Goal: Task Accomplishment & Management: Use online tool/utility

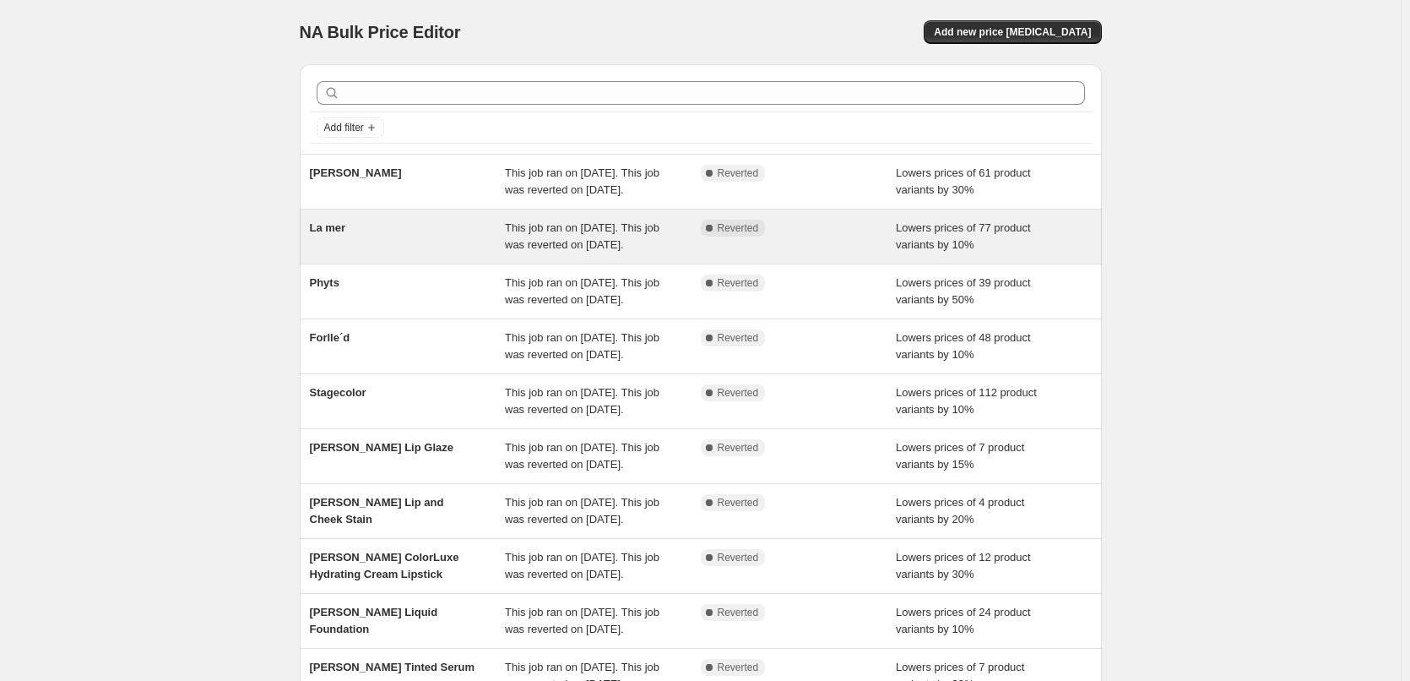
click at [342, 234] on span "La mer" at bounding box center [328, 227] width 36 height 13
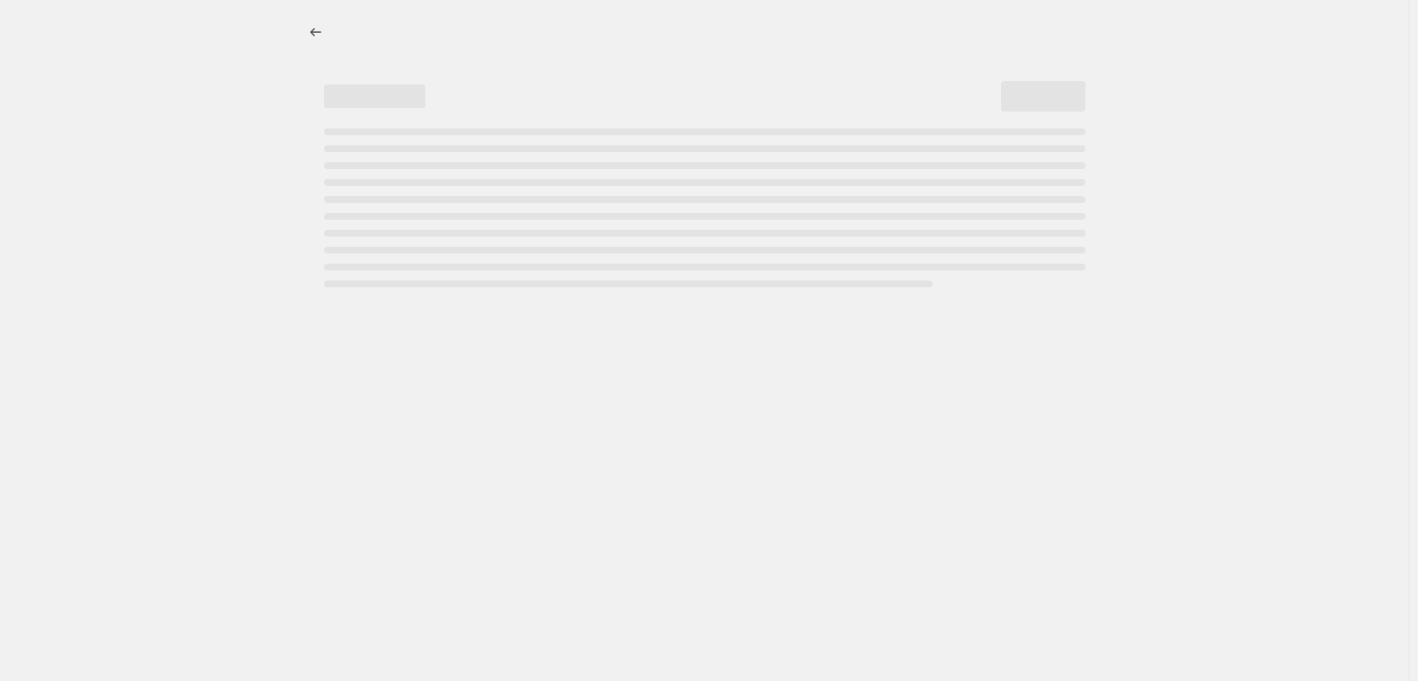
select select "percentage"
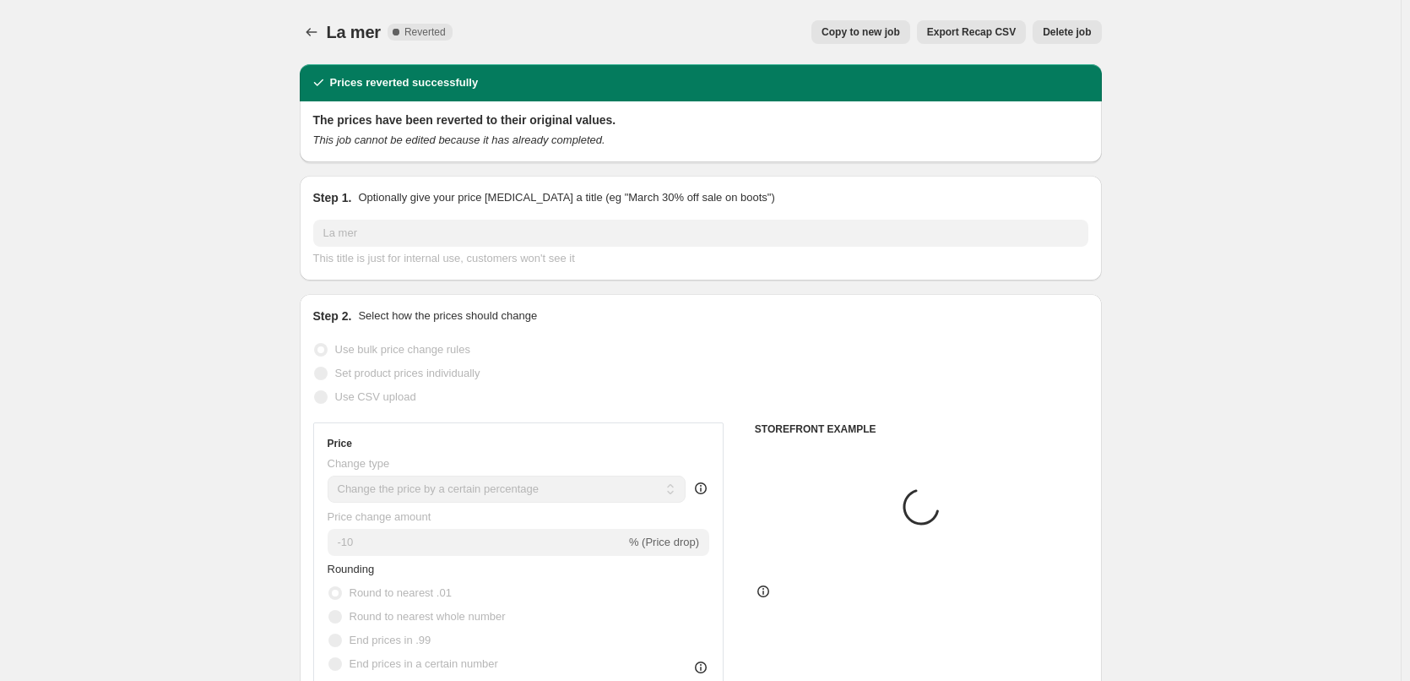
select select "vendor"
click at [841, 49] on div "La mer. This page is ready La mer Complete Reverted Copy to new job Export Reca…" at bounding box center [701, 32] width 802 height 64
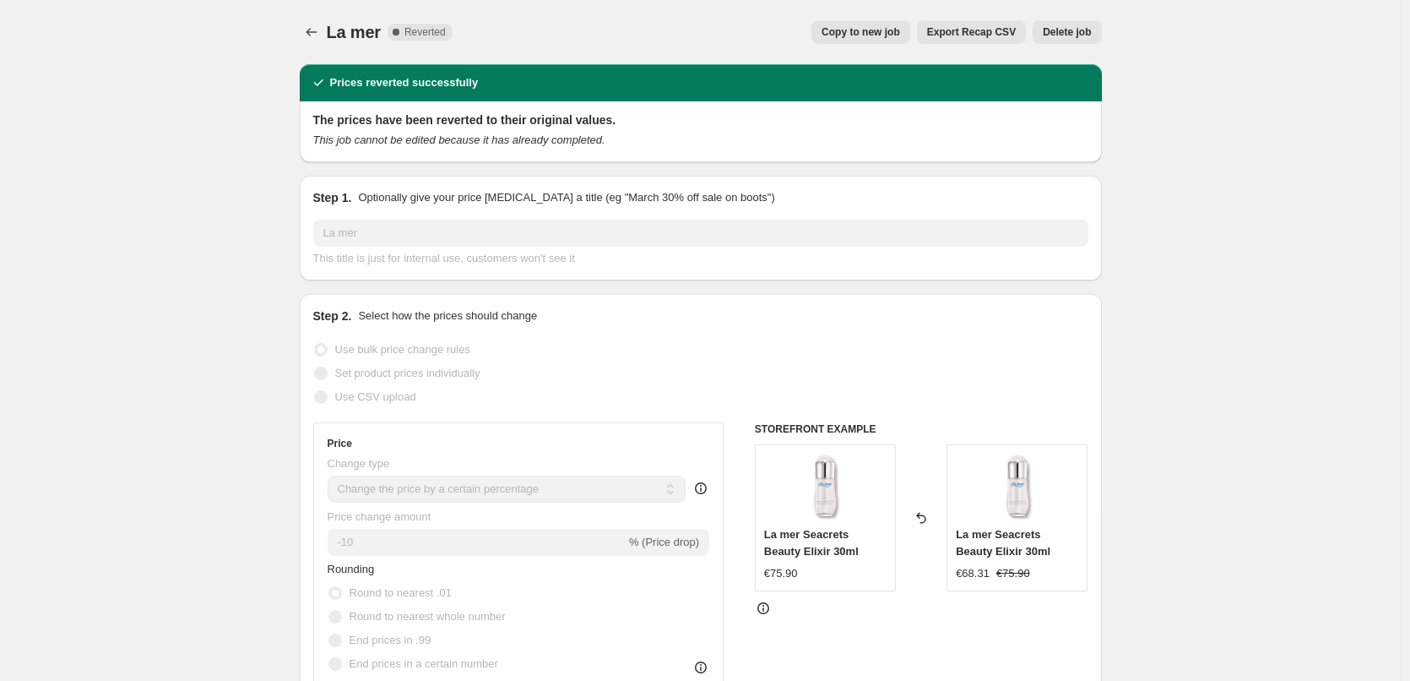
click at [851, 38] on span "Copy to new job" at bounding box center [861, 32] width 79 height 14
select select "percentage"
select select "vendor"
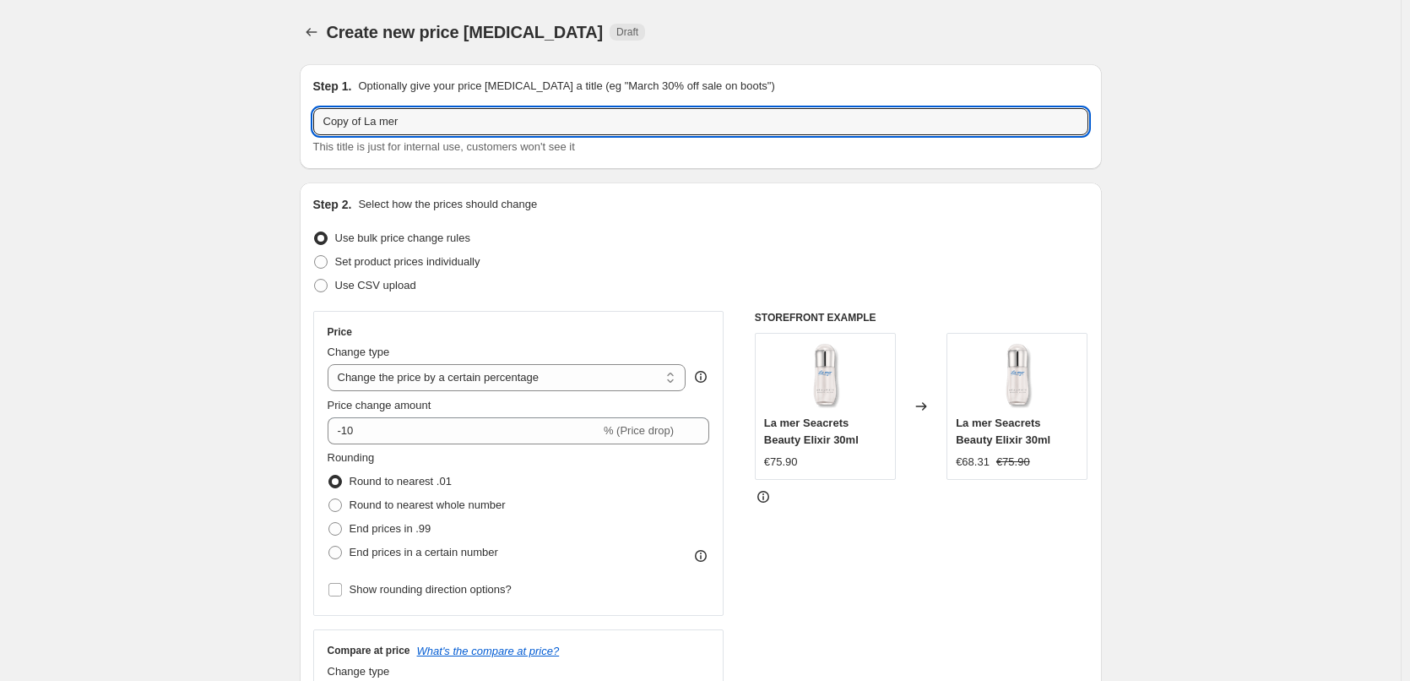
drag, startPoint x: 280, startPoint y: 123, endPoint x: 186, endPoint y: 124, distance: 94.6
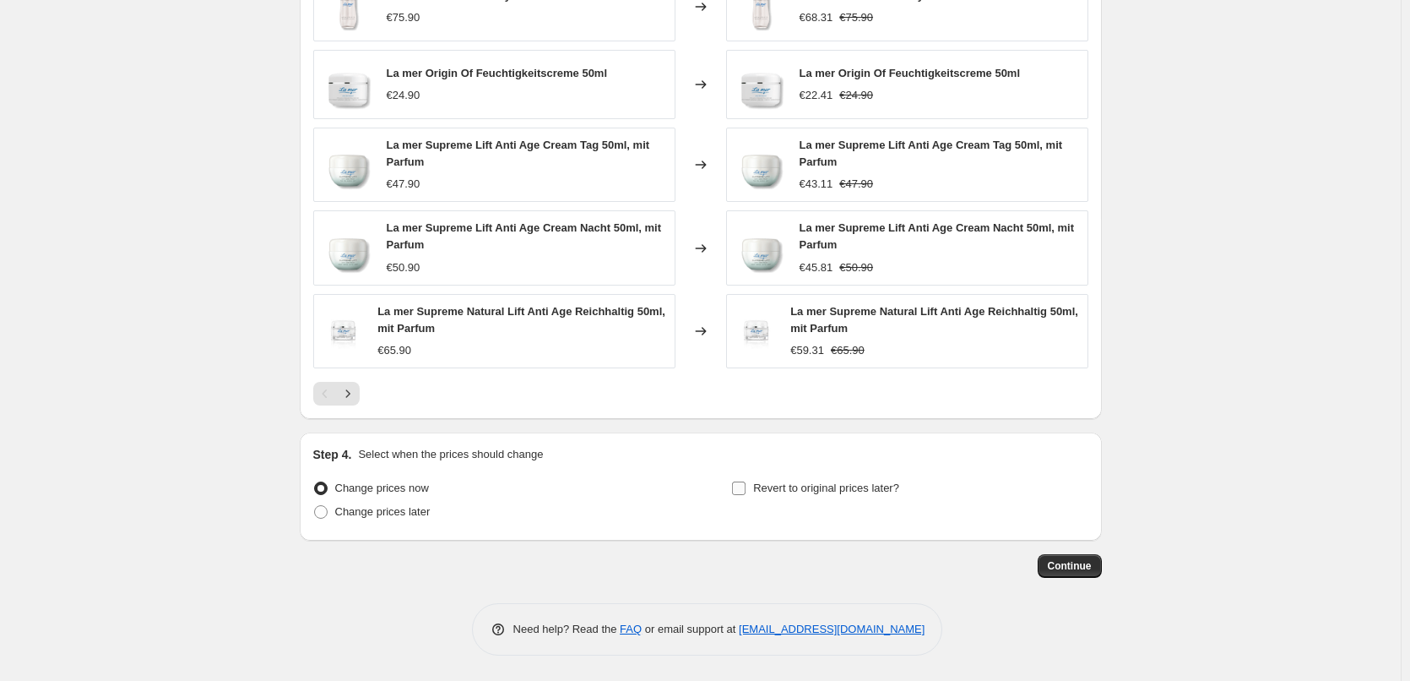
type input "La mer"
click at [823, 491] on span "Revert to original prices later?" at bounding box center [826, 487] width 146 height 13
click at [746, 491] on input "Revert to original prices later?" at bounding box center [739, 488] width 14 height 14
checkbox input "true"
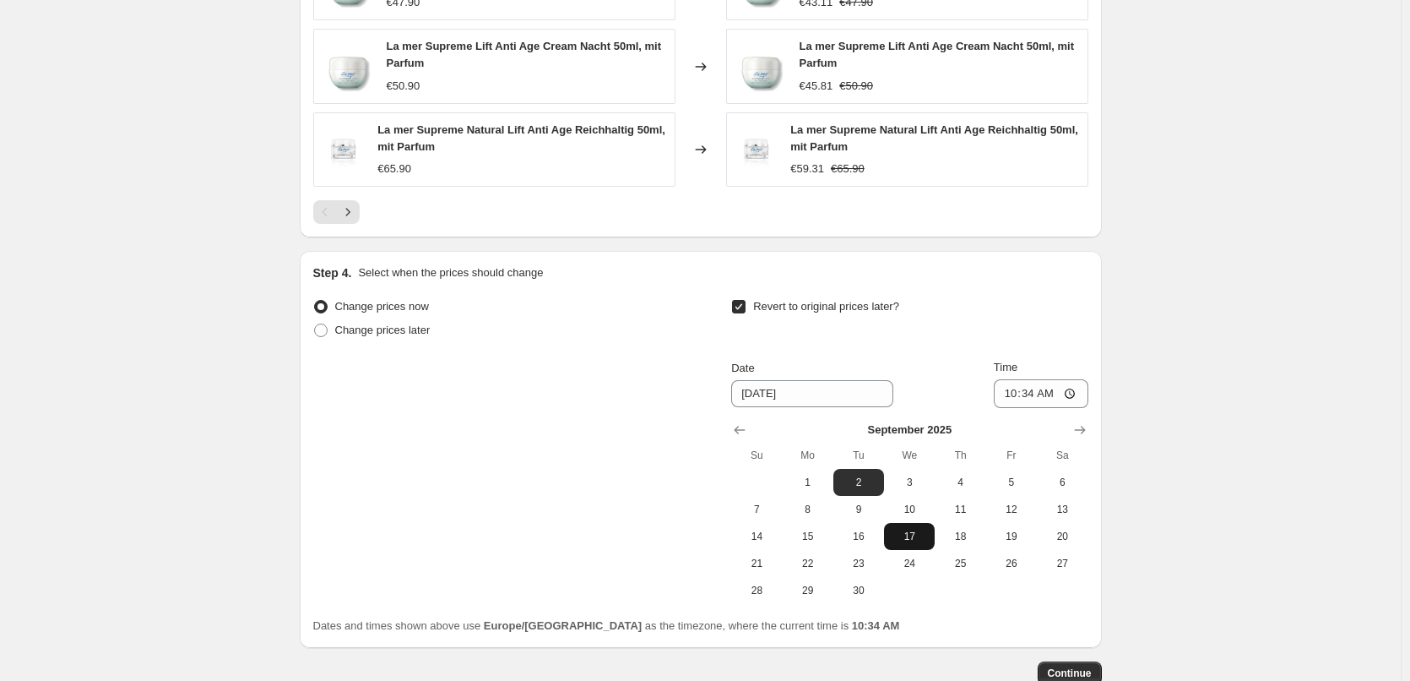
scroll to position [1503, 0]
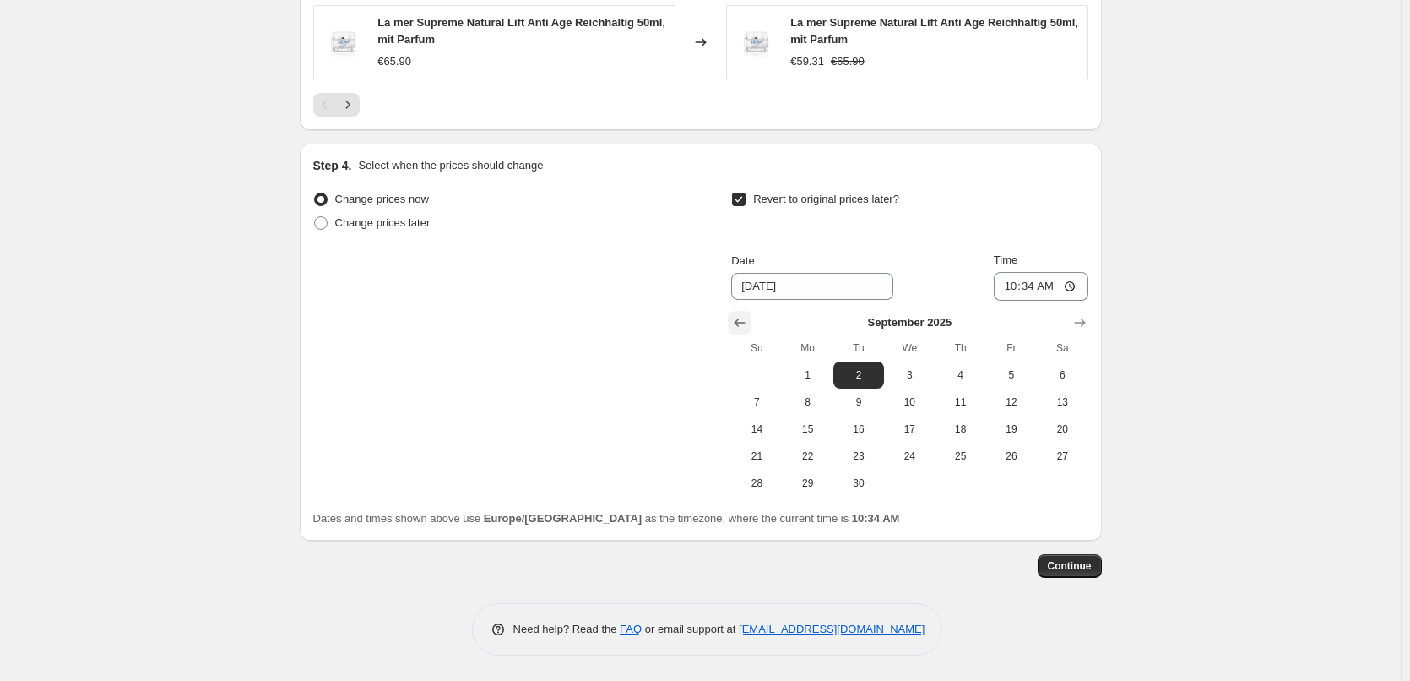
click at [734, 320] on button "Show previous month, August 2025" at bounding box center [740, 323] width 24 height 24
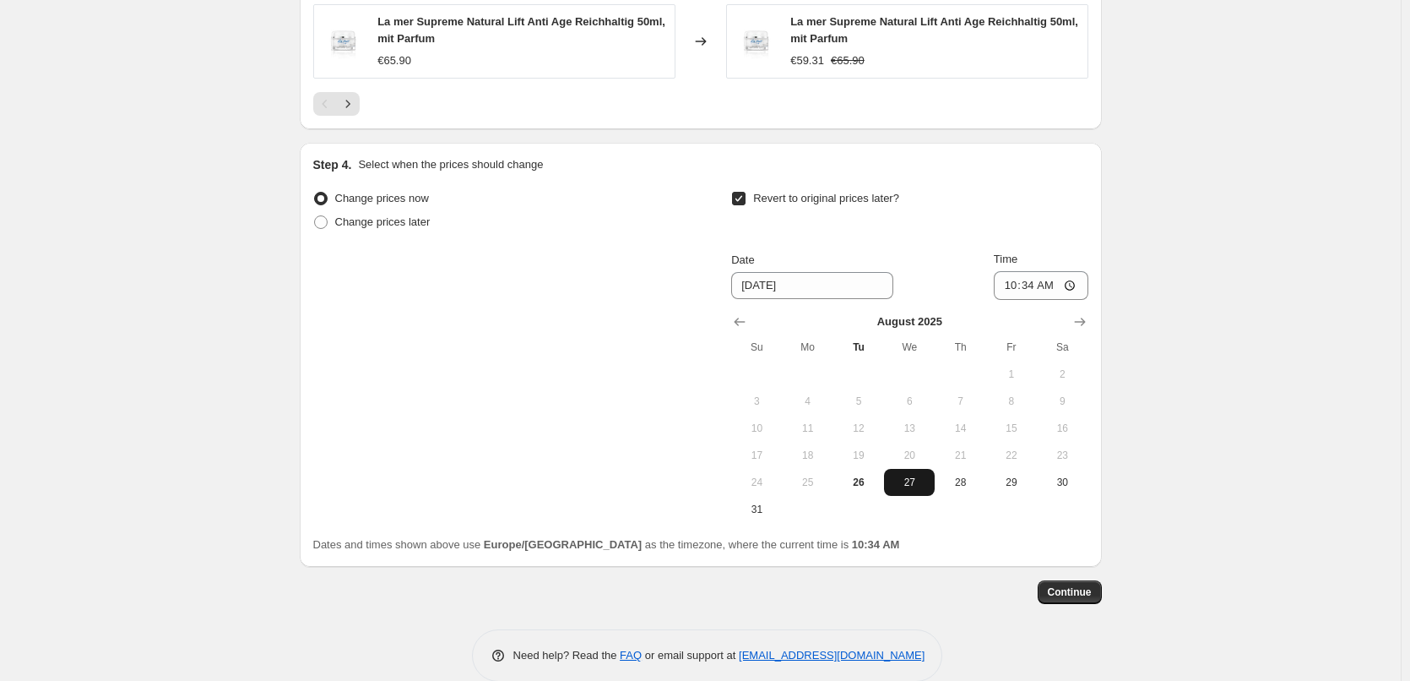
click at [899, 487] on span "27" at bounding box center [909, 482] width 37 height 14
type input "8/27/2025"
click at [1012, 285] on input "10:34" at bounding box center [1041, 285] width 95 height 29
type input "03:00"
click at [1072, 597] on span "Continue" at bounding box center [1070, 592] width 44 height 14
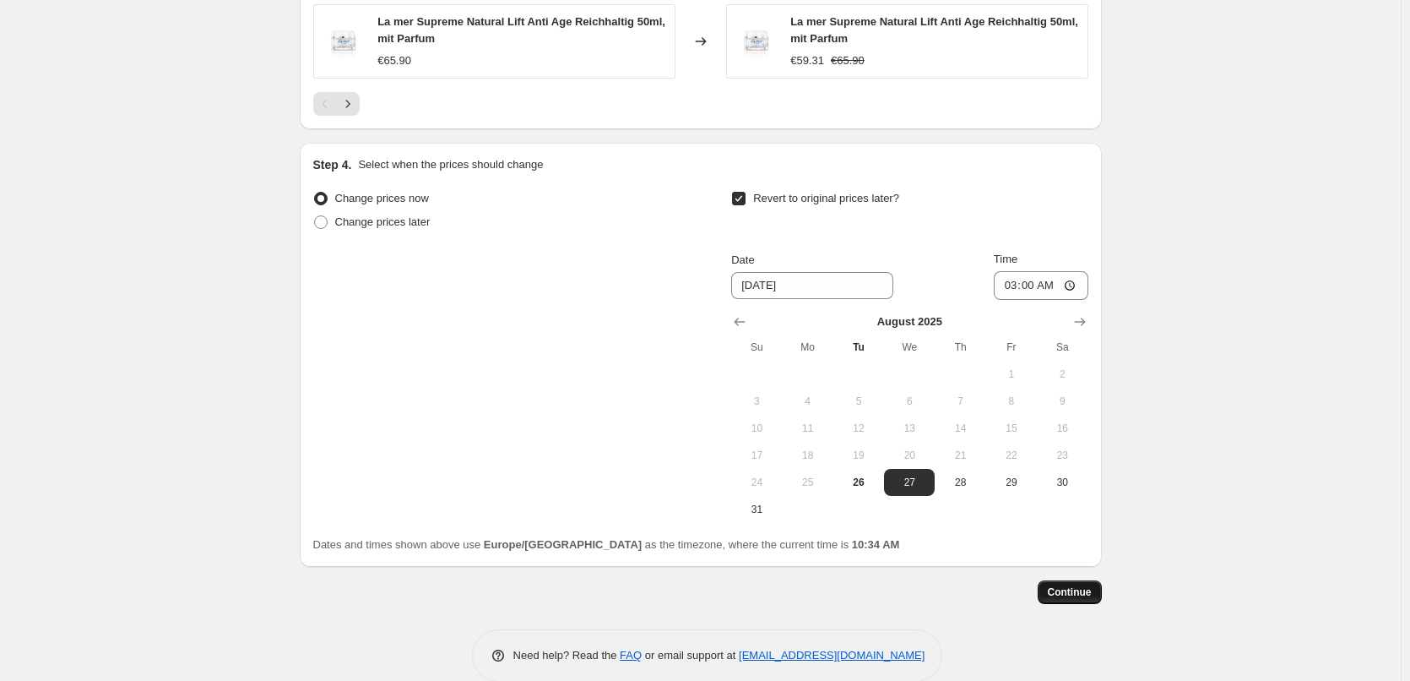
scroll to position [0, 0]
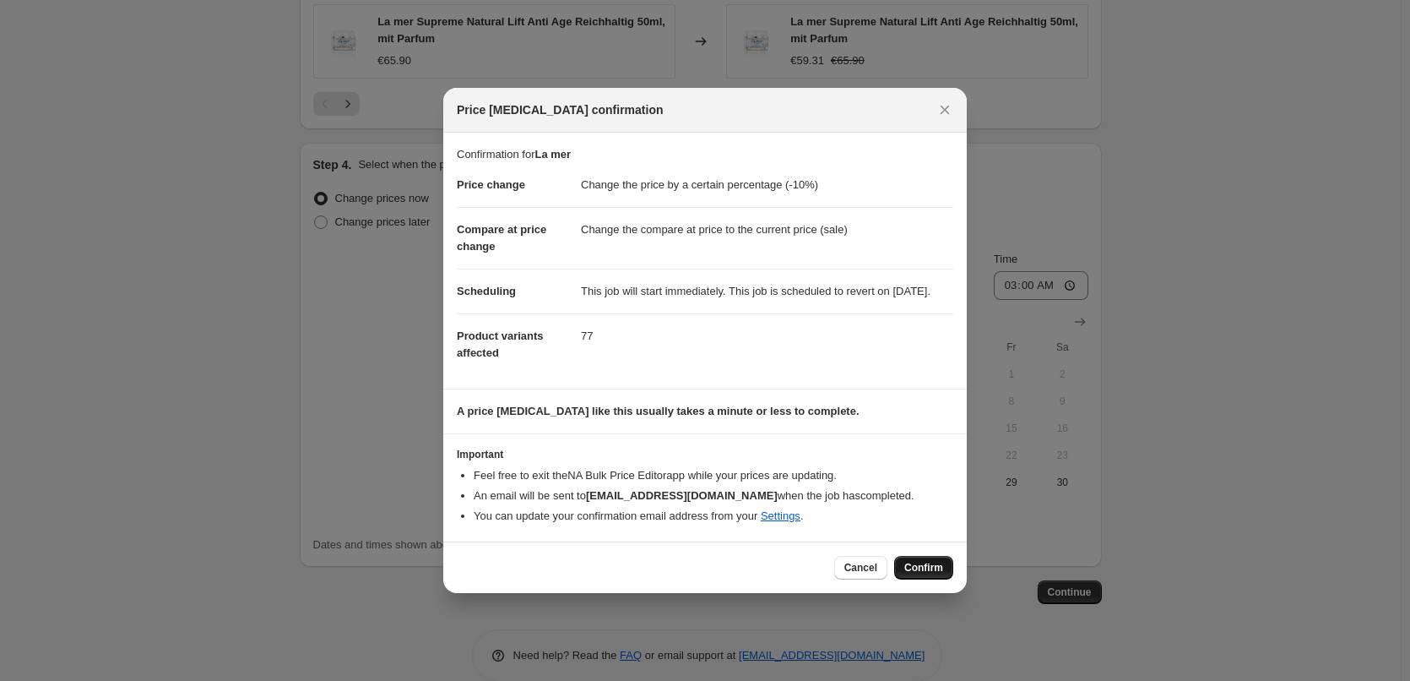
click at [903, 570] on button "Confirm" at bounding box center [923, 568] width 59 height 24
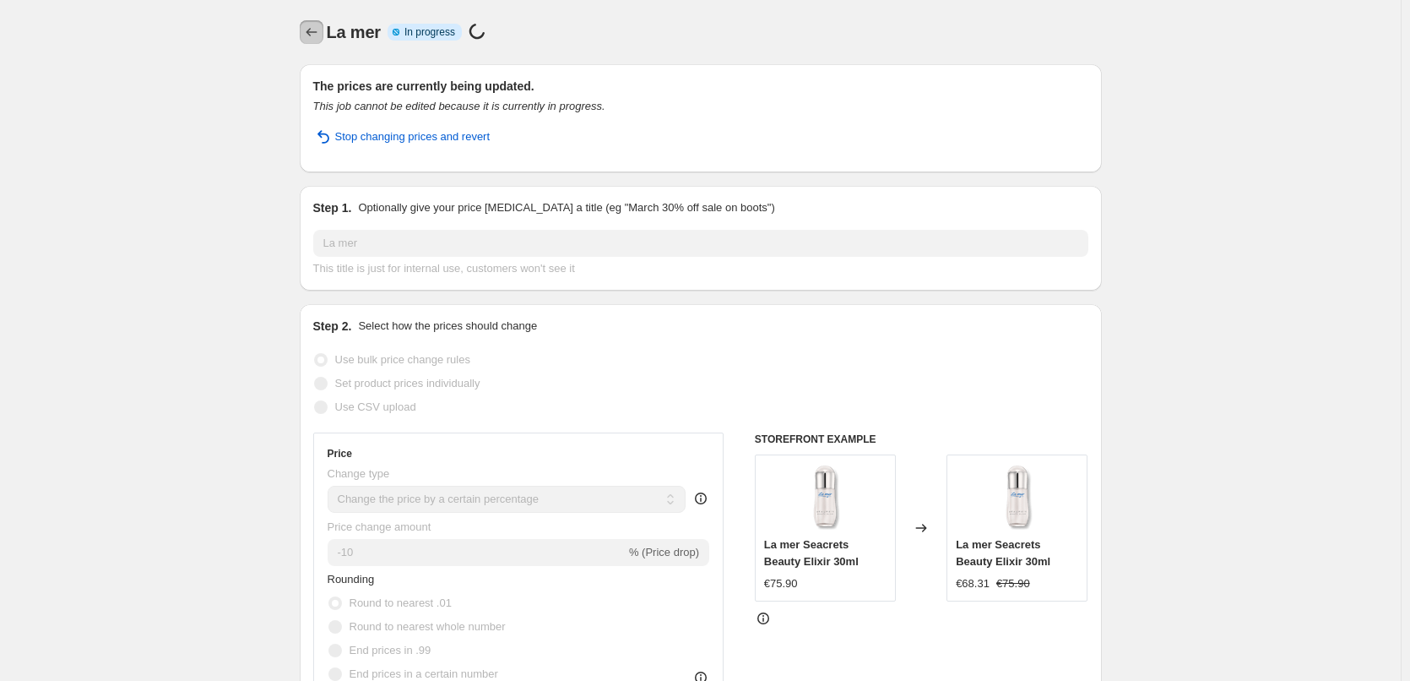
click at [305, 33] on button "Price change jobs" at bounding box center [312, 32] width 24 height 24
